Goal: Task Accomplishment & Management: Complete application form

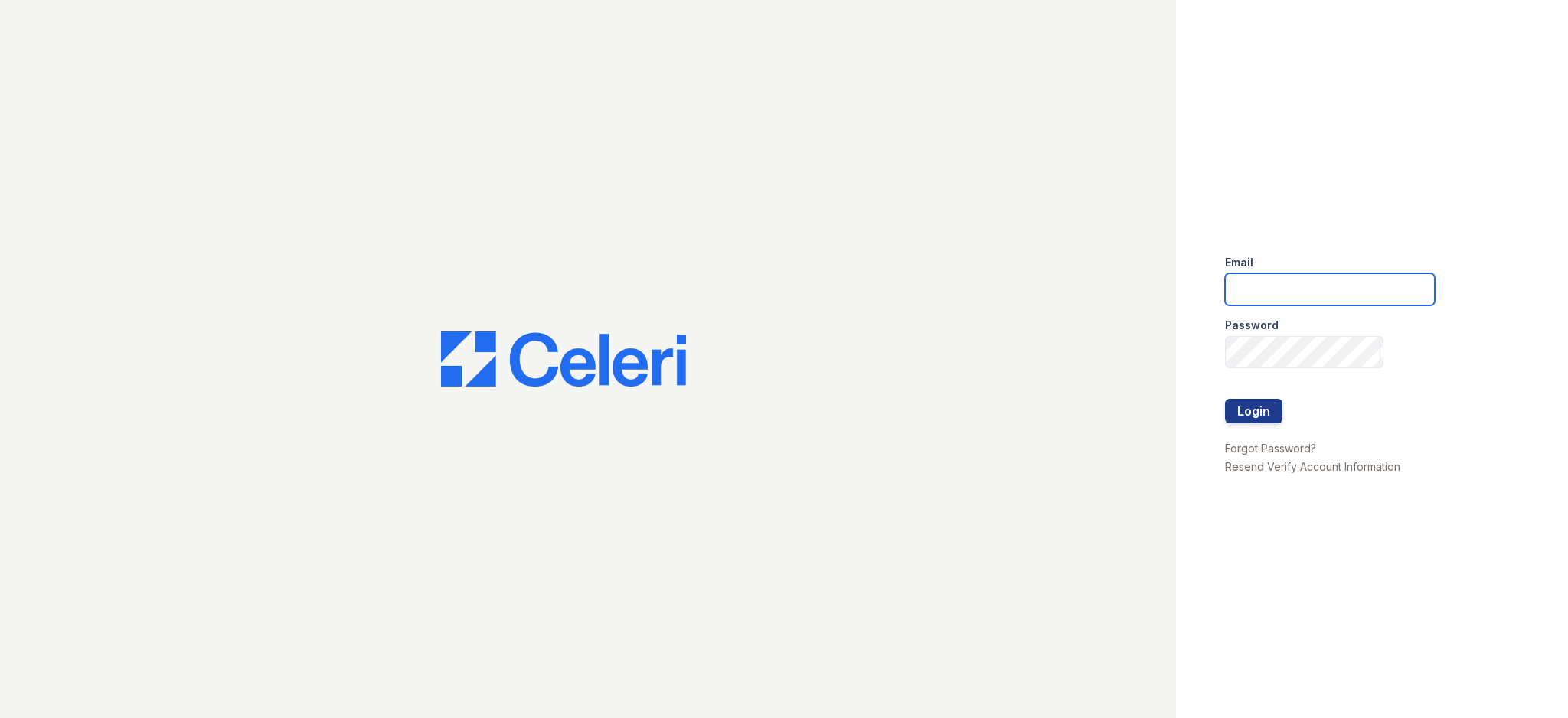
type input "[EMAIL_ADDRESS][DOMAIN_NAME]"
click at [1255, 410] on button "Login" at bounding box center [1253, 411] width 57 height 24
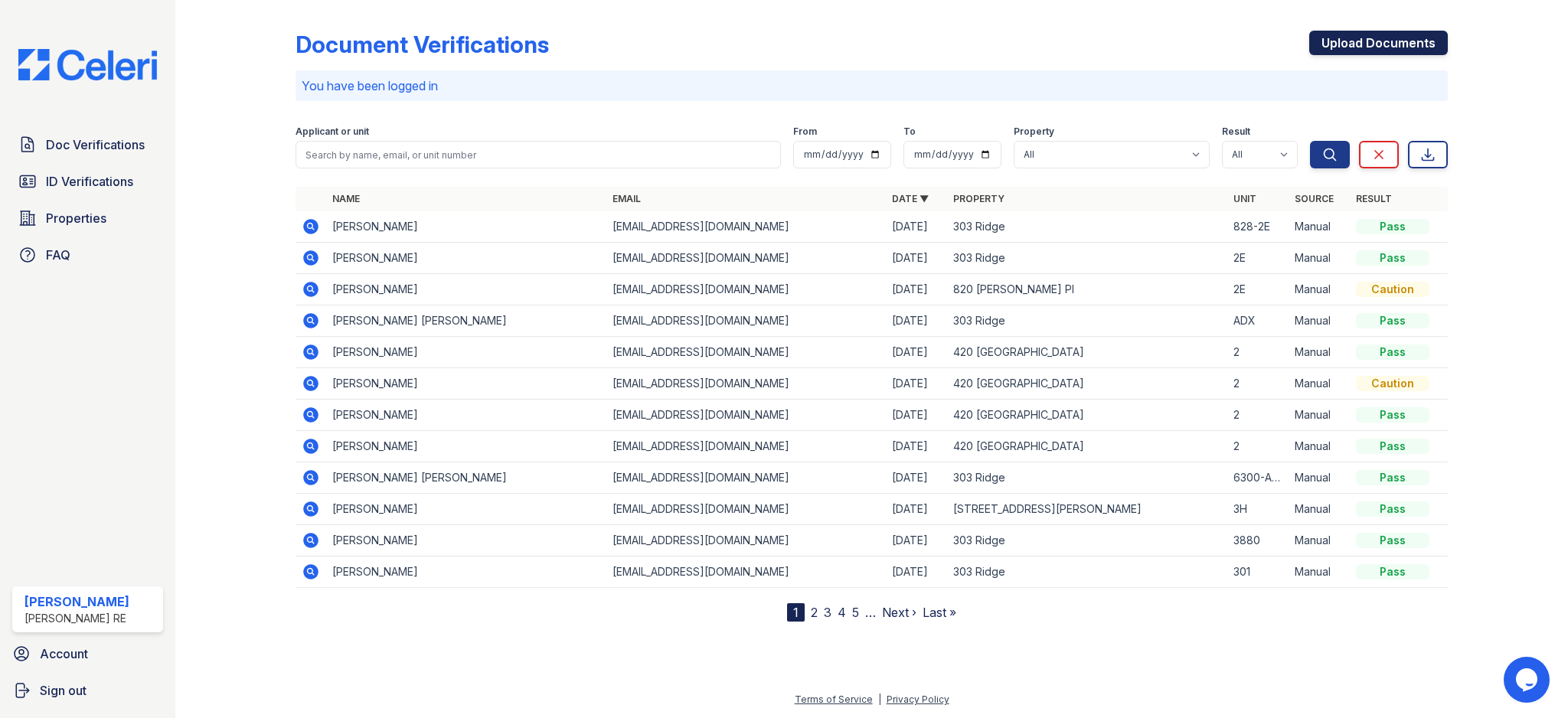
click at [1373, 48] on link "Upload Documents" at bounding box center [1378, 43] width 138 height 24
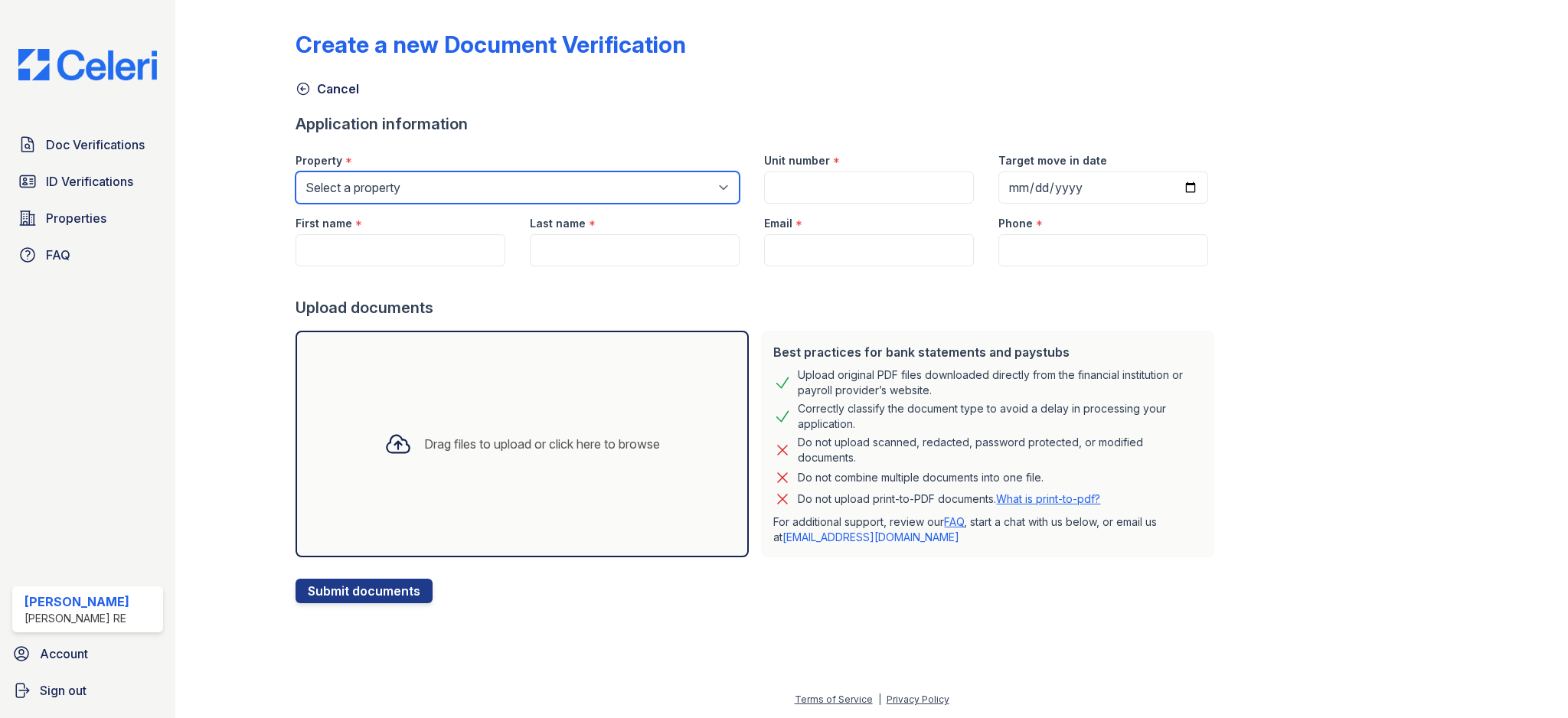
click at [431, 187] on select "Select a property 303 Ridge 309 Sherman Ave 316 Sherman Ave 420 Elmwood 801 Cas…" at bounding box center [517, 187] width 444 height 32
select select "3113"
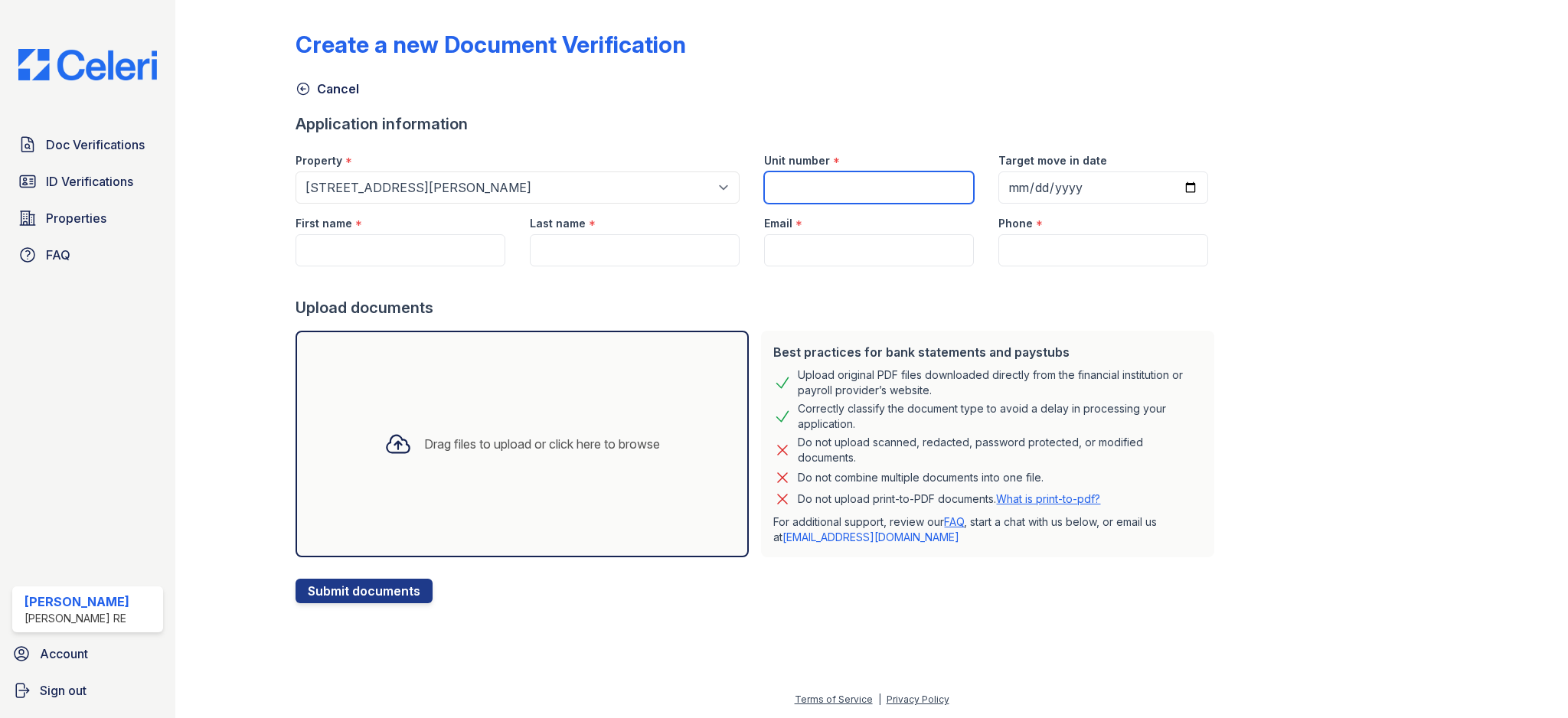
click at [863, 186] on input "Unit number" at bounding box center [869, 187] width 210 height 32
type input "1A"
click at [359, 256] on input "First name" at bounding box center [400, 250] width 210 height 32
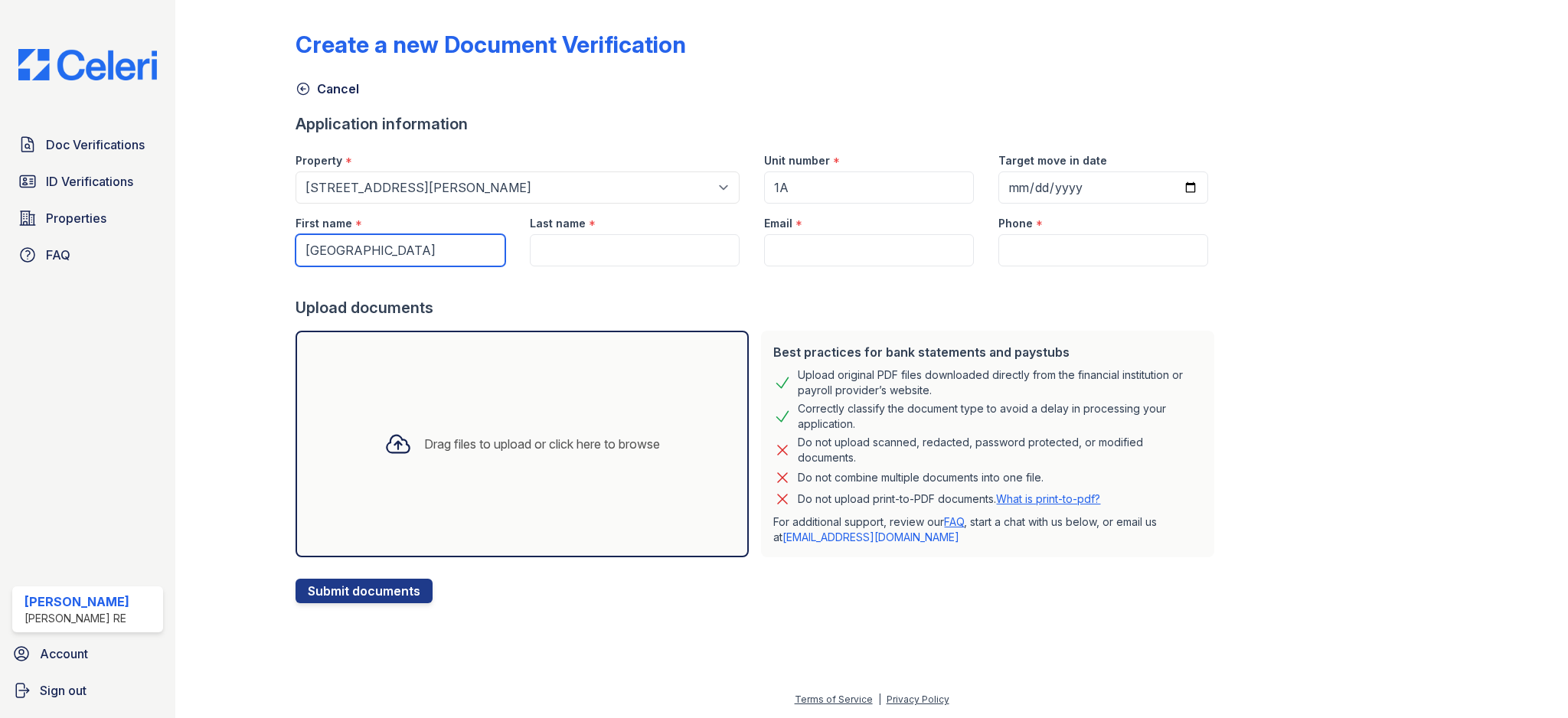
type input "Geneva"
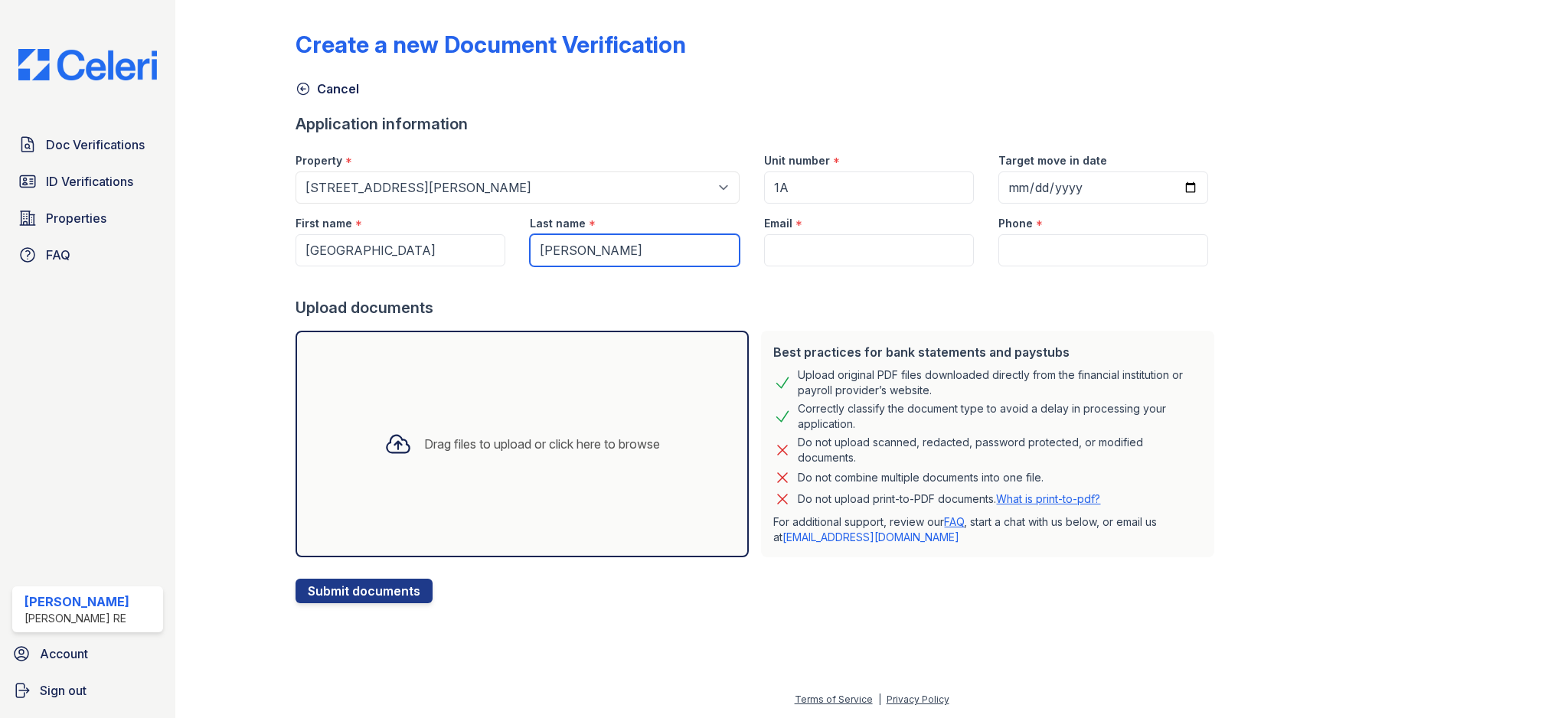
type input "Sanders"
click at [1032, 245] on input "Phone" at bounding box center [1103, 250] width 210 height 32
paste input "8479038516"
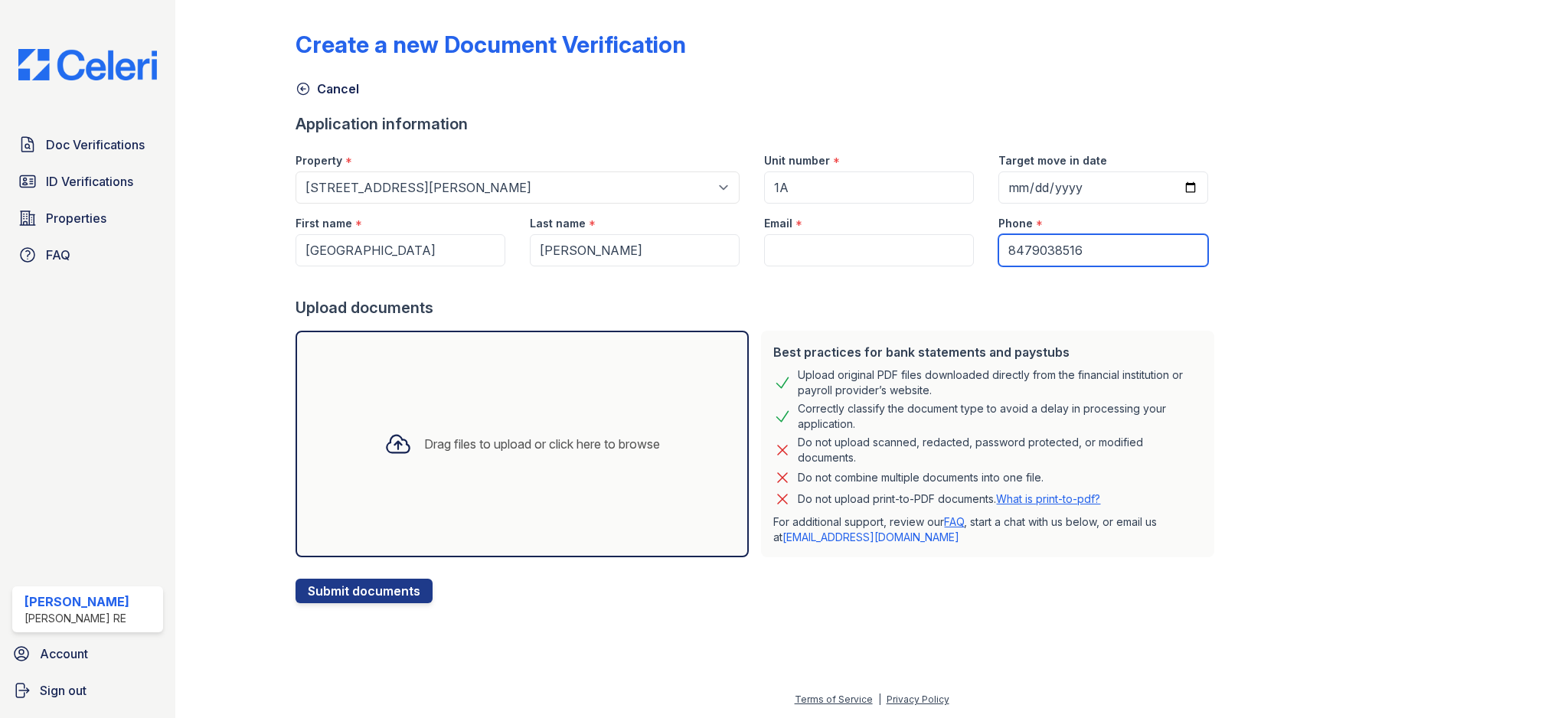
type input "8479038516"
drag, startPoint x: 887, startPoint y: 318, endPoint x: 887, endPoint y: 275, distance: 43.0
click at [887, 318] on div "Upload documents" at bounding box center [758, 307] width 925 height 22
click at [847, 245] on input "Email" at bounding box center [869, 250] width 210 height 32
paste input "genevasanders900@gmail.com"
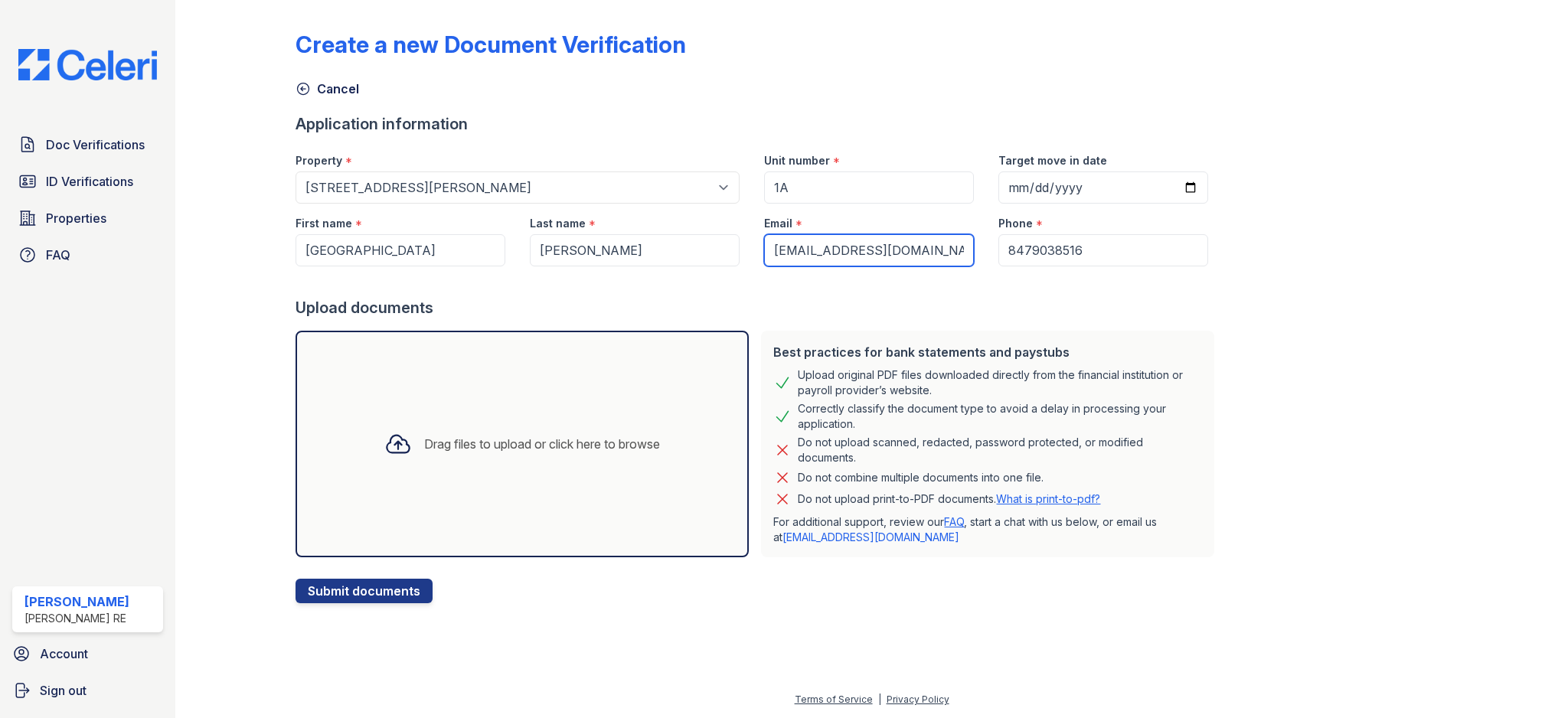
type input "genevasanders900@gmail.com"
click at [791, 302] on div "Upload documents" at bounding box center [758, 307] width 925 height 22
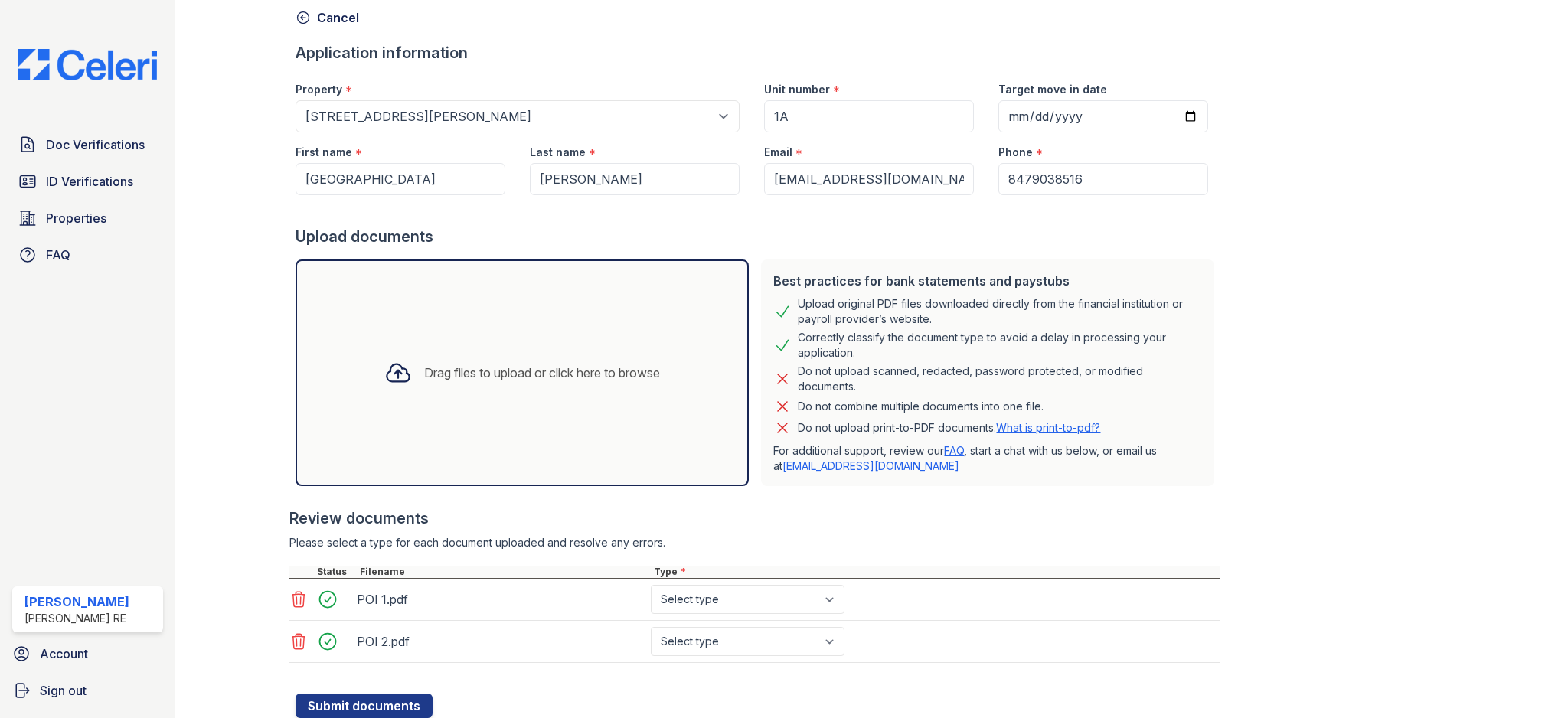
scroll to position [123, 0]
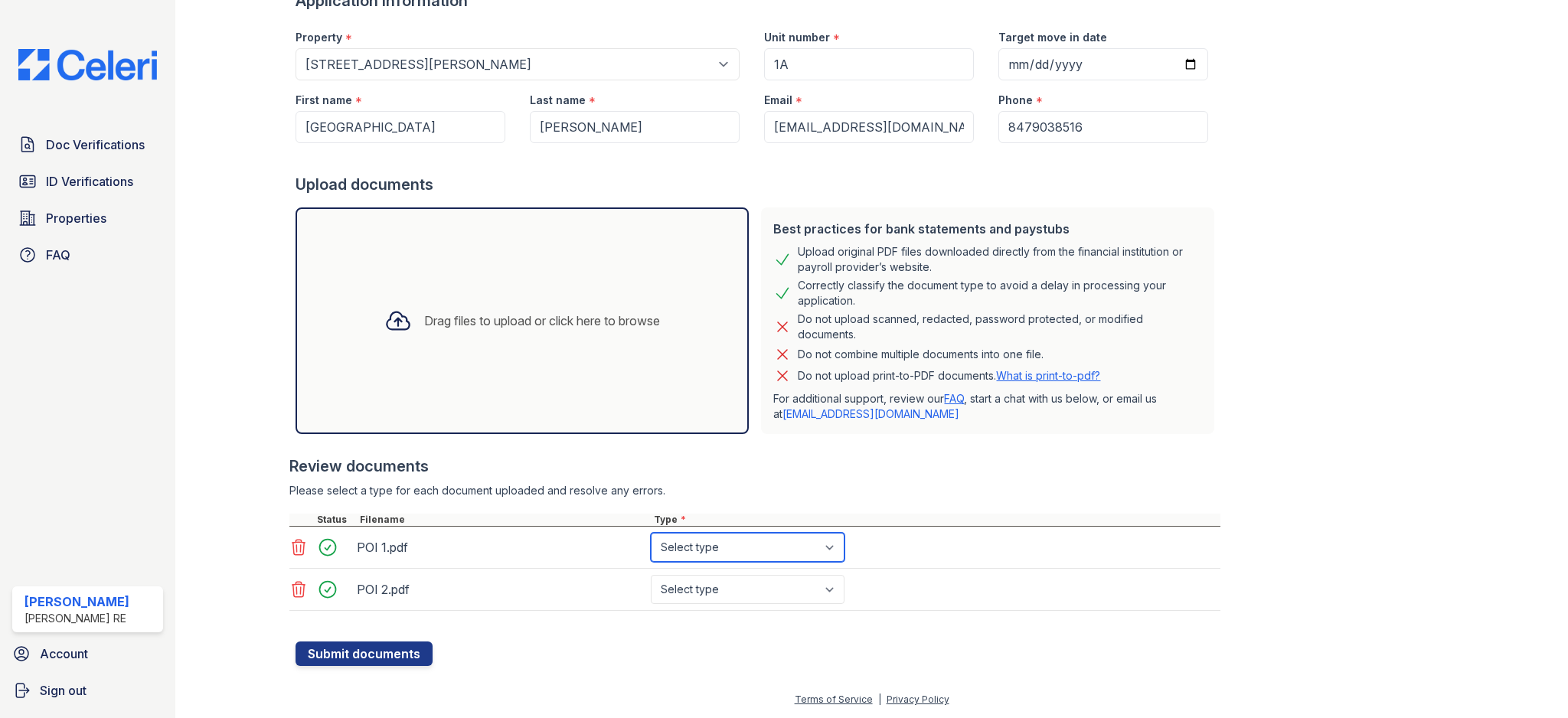
click at [726, 542] on select "Select type Paystub Bank Statement Offer Letter Tax Documents Benefit Award Let…" at bounding box center [747, 547] width 194 height 29
select select "paystub"
click at [724, 587] on select "Select type Paystub Bank Statement Offer Letter Tax Documents Benefit Award Let…" at bounding box center [747, 589] width 194 height 29
select select "paystub"
click at [385, 646] on button "Submit documents" at bounding box center [364, 653] width 137 height 24
